Goal: Find specific page/section: Find specific page/section

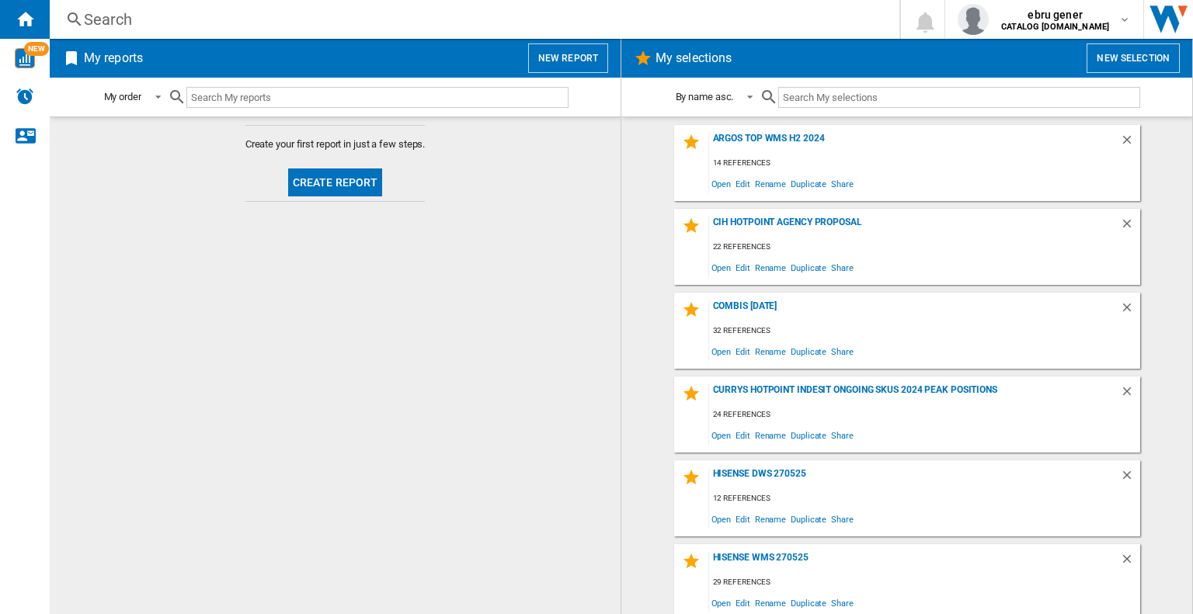
click at [384, 25] on div "Search" at bounding box center [471, 20] width 775 height 22
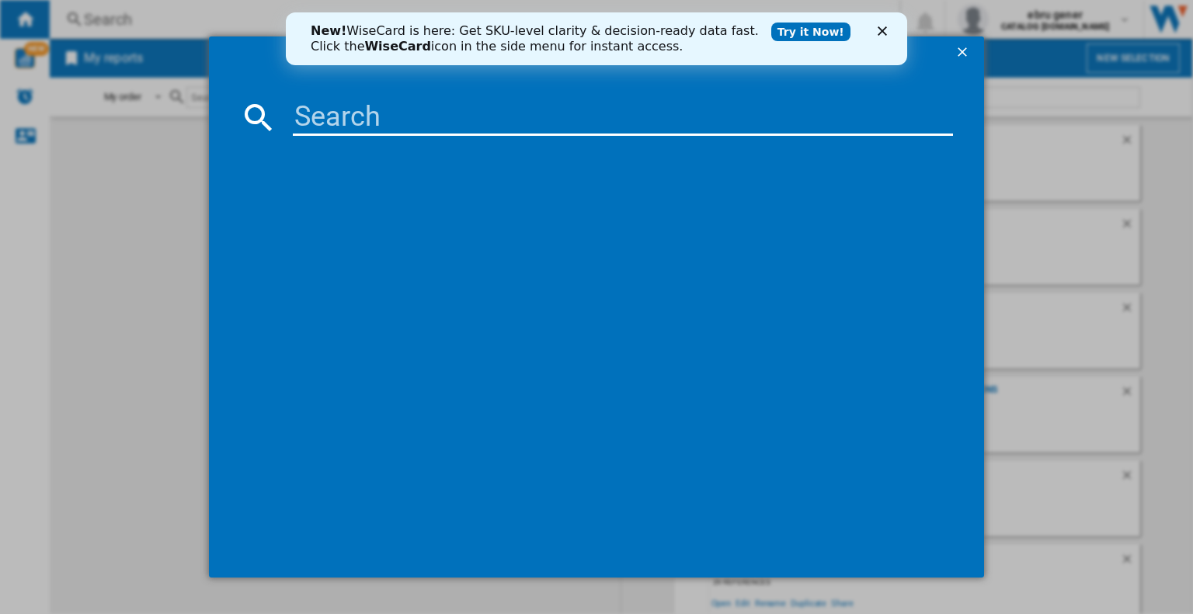
click at [345, 127] on input at bounding box center [623, 117] width 660 height 37
paste input "Stock"
type input "S"
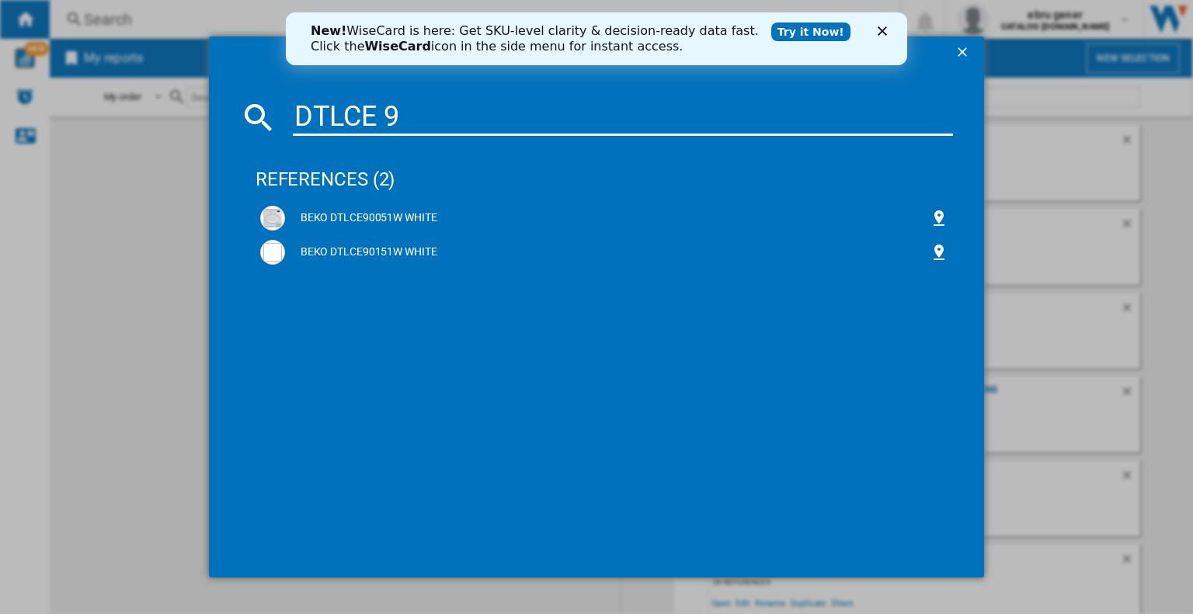
drag, startPoint x: 419, startPoint y: 123, endPoint x: 246, endPoint y: 146, distance: 174.6
click at [246, 146] on md-dialog-content "DTLCE 9 references (2) BEKO DTLCE90051W WHITE BEKO DTLCE90151W WHITE" at bounding box center [596, 322] width 775 height 509
paste input "90051W"
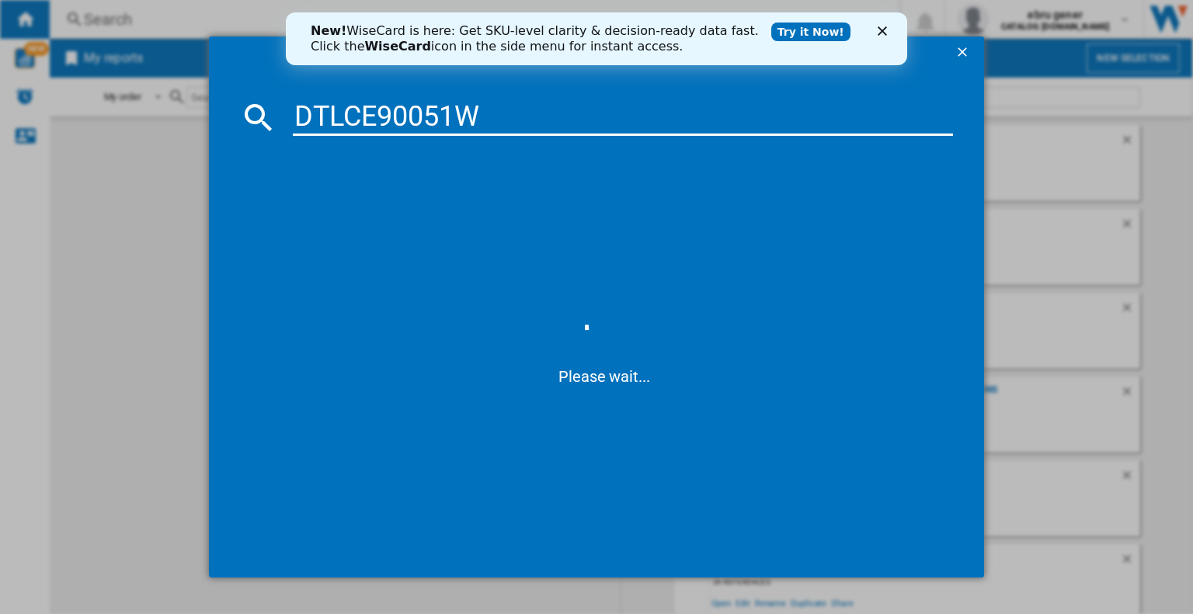
type input "DTLCE90051W"
click at [885, 26] on icon "Close" at bounding box center [881, 30] width 9 height 9
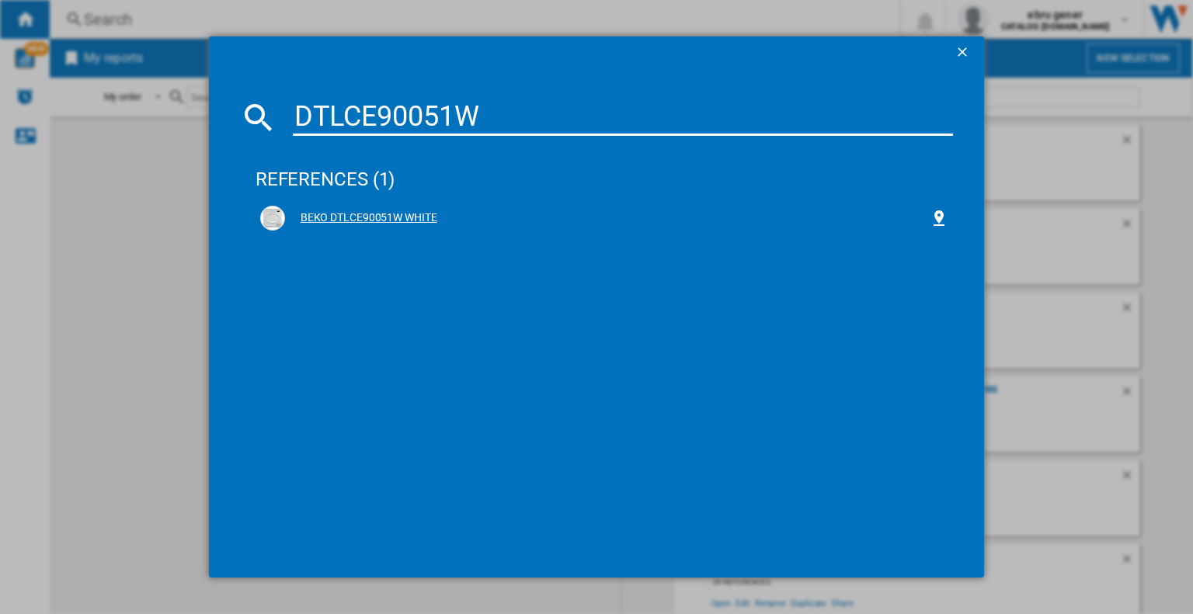
click at [431, 214] on div "BEKO DTLCE90051W WHITE" at bounding box center [607, 218] width 644 height 16
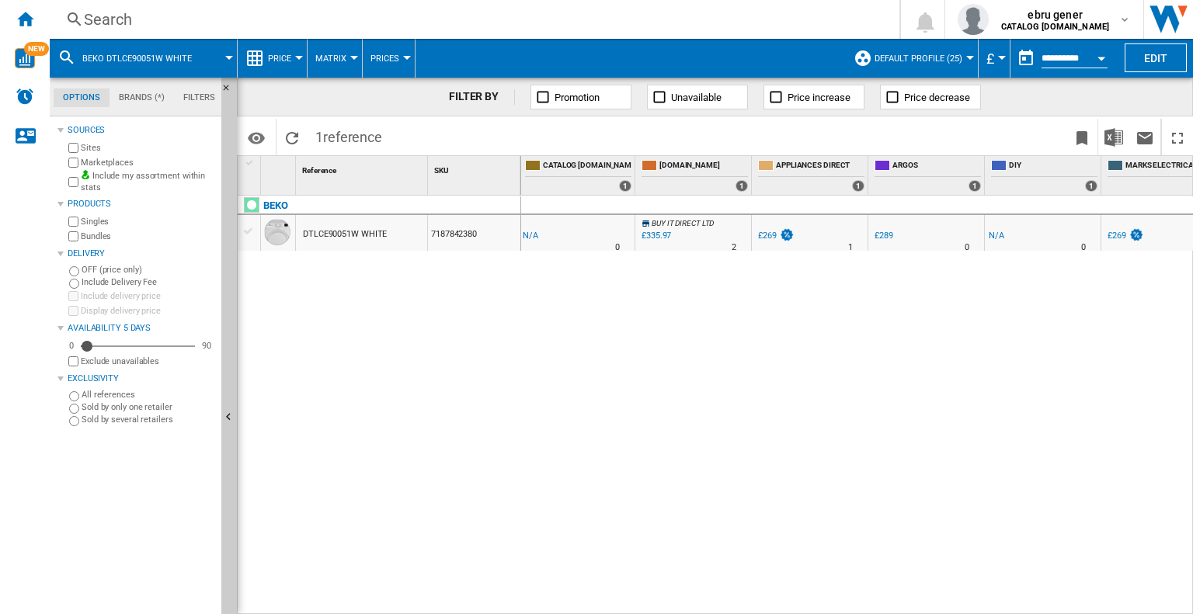
scroll to position [0, 193]
click at [248, 21] on div "Search" at bounding box center [471, 20] width 775 height 22
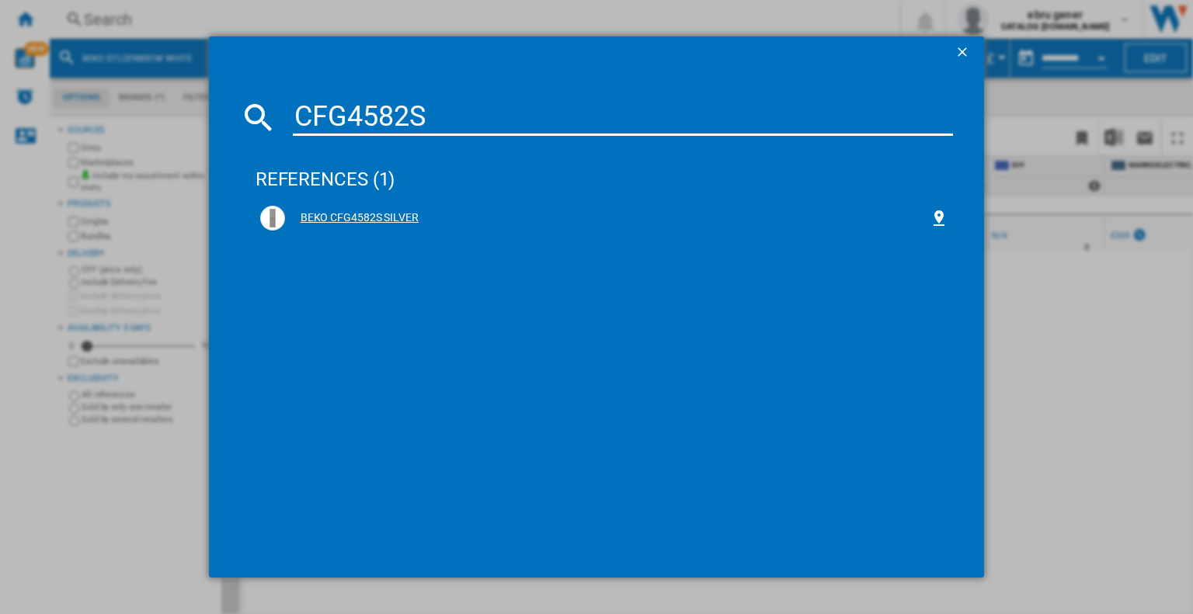
type input "CFG4582S"
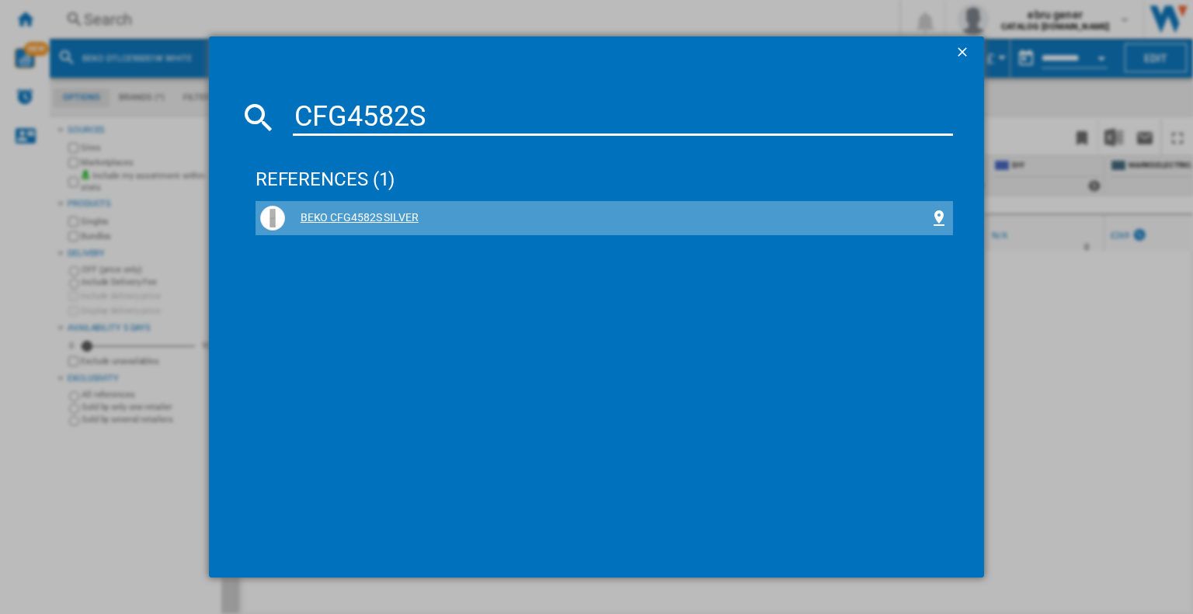
click at [415, 215] on div "BEKO CFG4582S SILVER" at bounding box center [607, 218] width 644 height 16
